Goal: Task Accomplishment & Management: Manage account settings

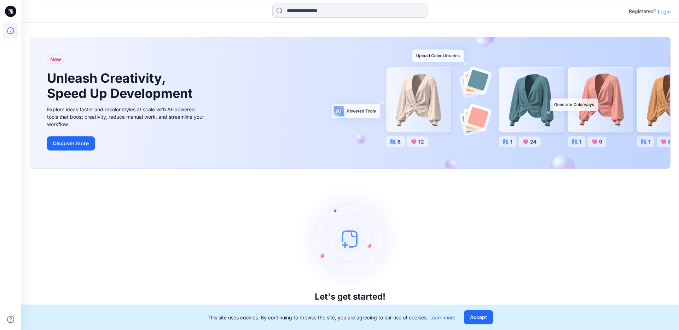
click at [663, 10] on p "Login" at bounding box center [664, 11] width 13 height 7
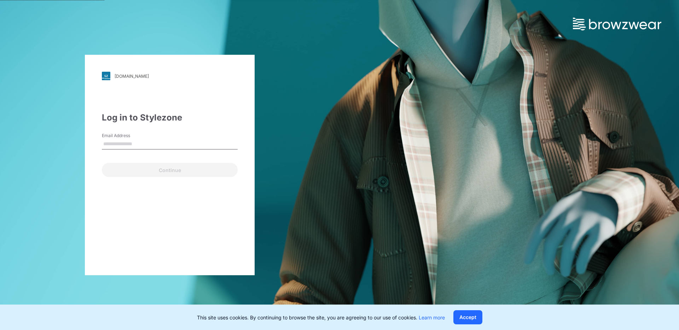
click at [109, 139] on input "Email Address" at bounding box center [170, 144] width 136 height 11
type input "**********"
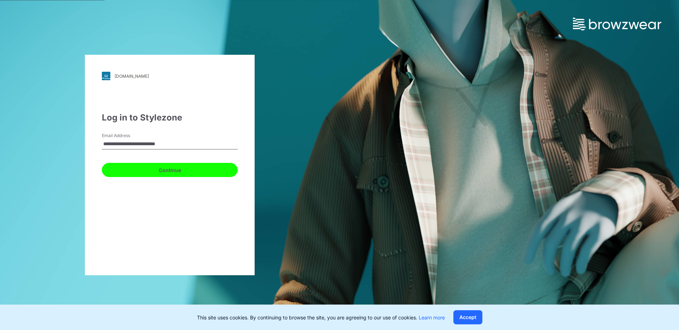
click at [170, 174] on button "Continue" at bounding box center [170, 170] width 136 height 14
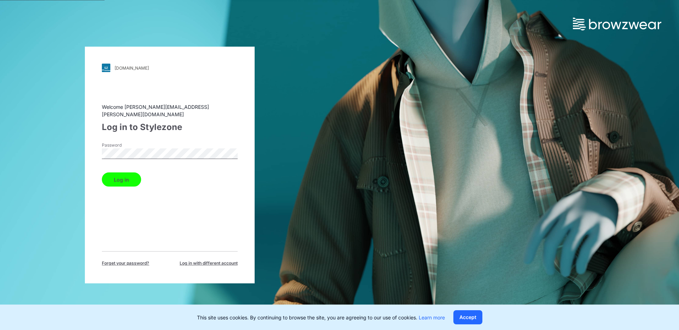
click at [130, 176] on button "Log in" at bounding box center [121, 180] width 39 height 14
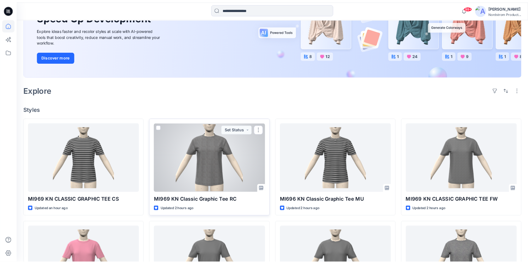
scroll to position [97, 0]
